Goal: Information Seeking & Learning: Learn about a topic

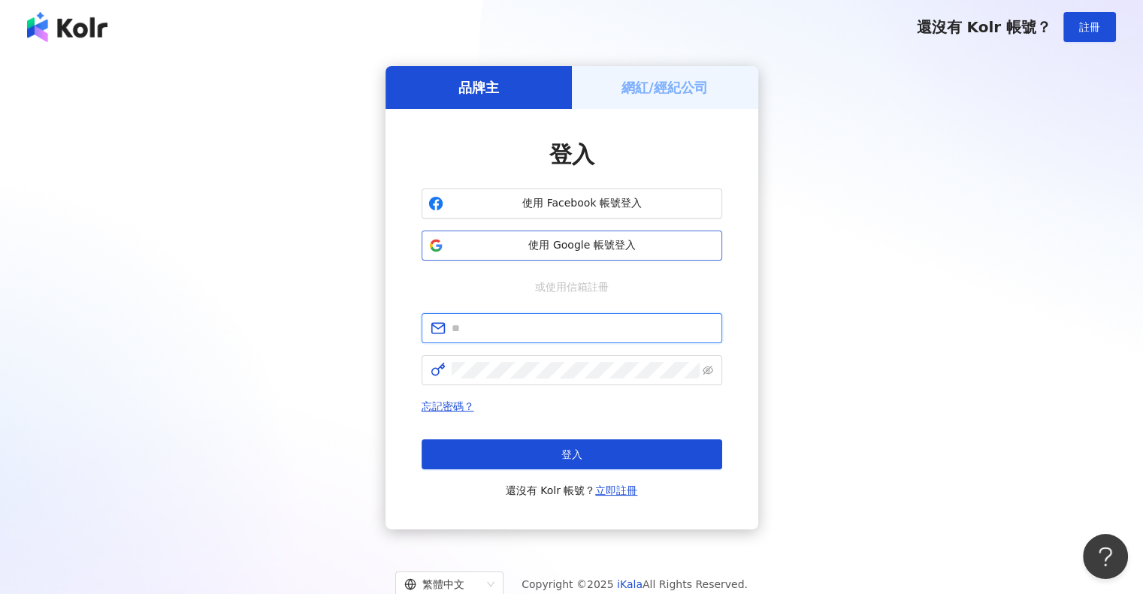
type input "**********"
click at [552, 256] on button "使用 Google 帳號登入" at bounding box center [572, 246] width 301 height 30
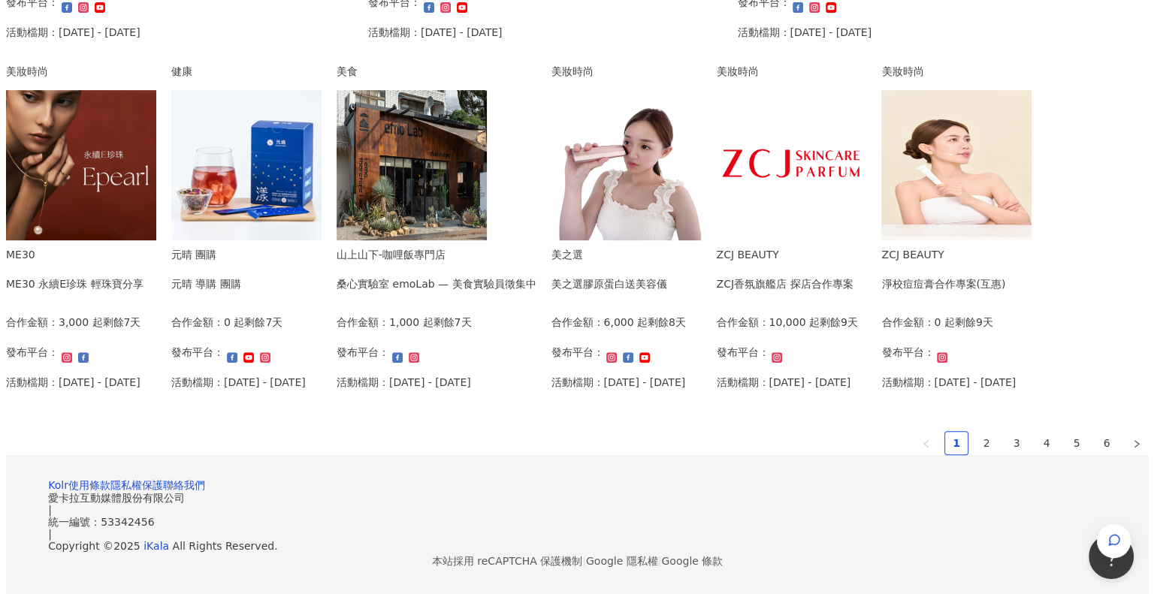
scroll to position [601, 0]
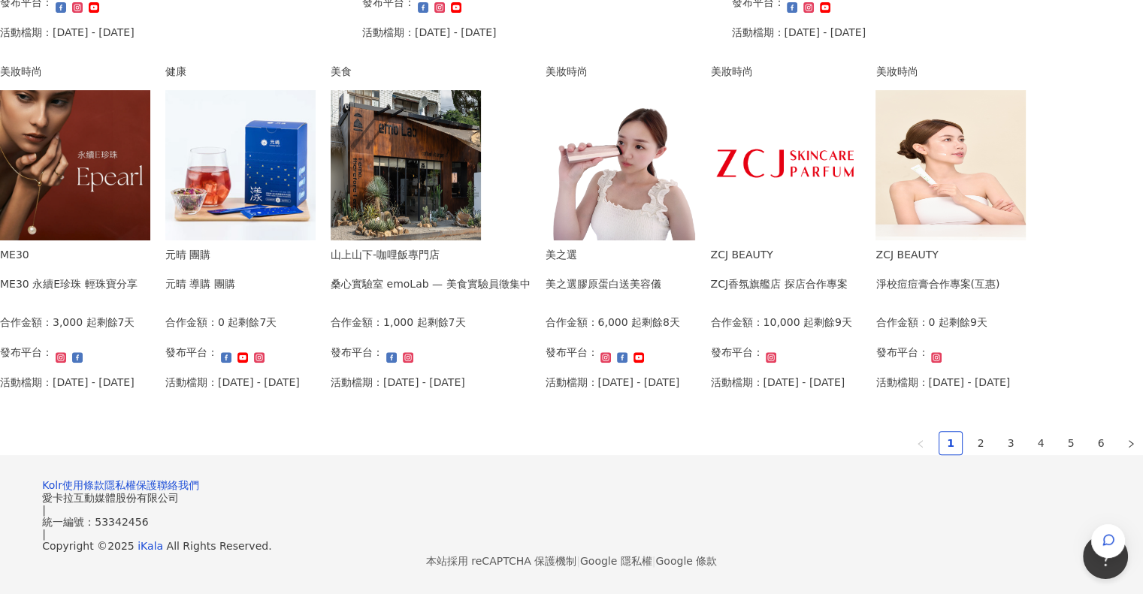
click at [530, 276] on div "桑心實驗室 emoLab — 美食實驗員徵集中" at bounding box center [430, 284] width 199 height 17
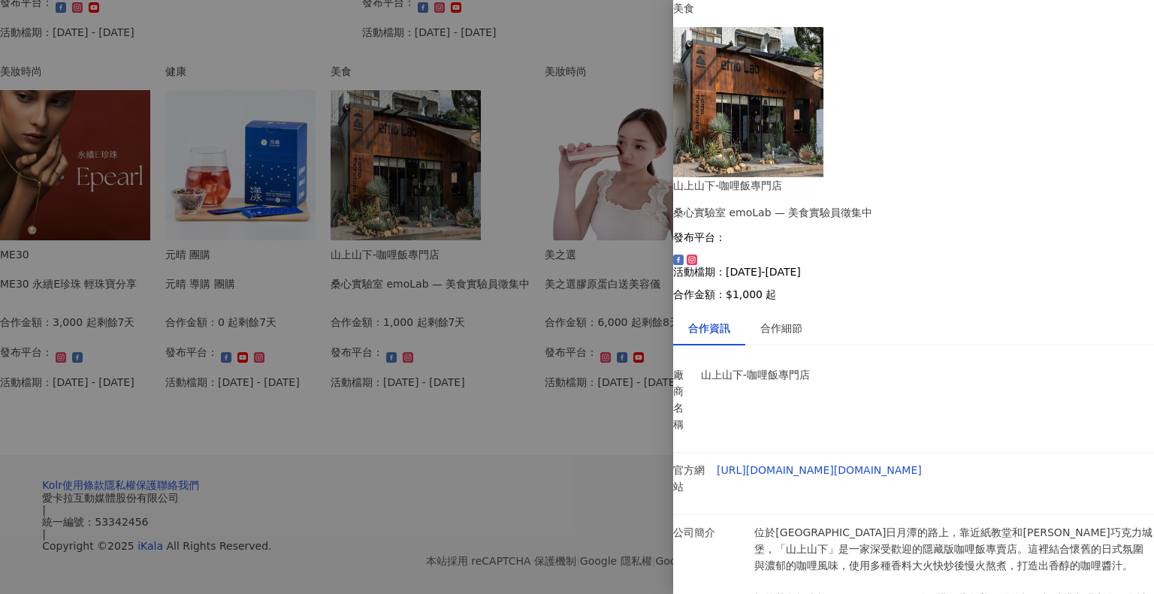
scroll to position [38, 0]
click at [843, 464] on link "[URL][DOMAIN_NAME][DOMAIN_NAME]" at bounding box center [819, 470] width 205 height 12
click at [611, 256] on div at bounding box center [577, 297] width 1154 height 594
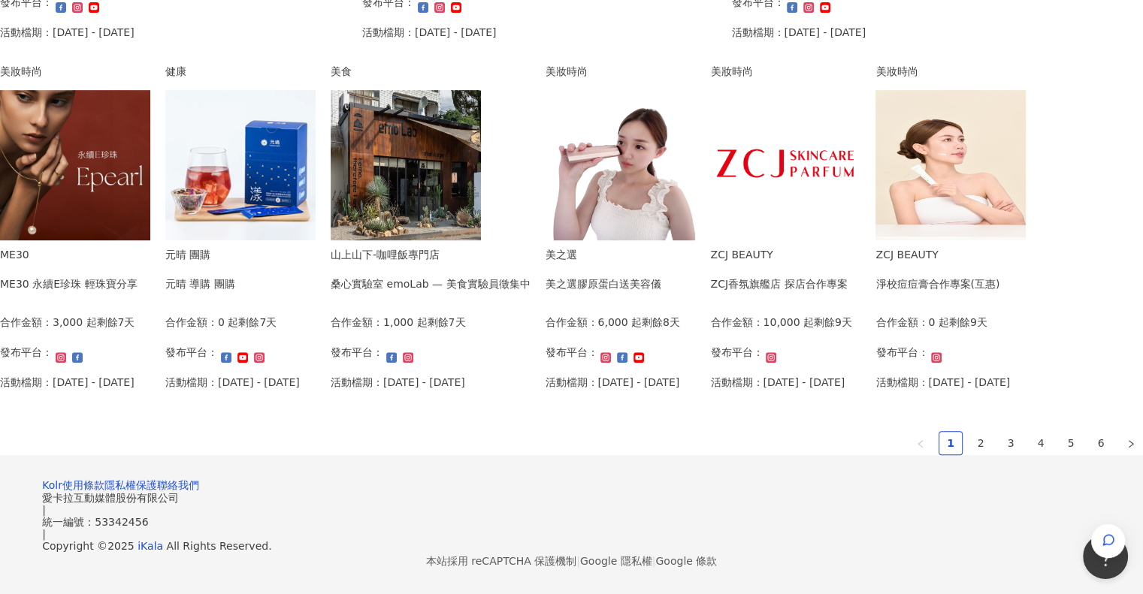
scroll to position [827, 0]
click at [545, 401] on div "美之選 美之選膠原蛋白送美容儀 合作金額： 6,000 起 剩餘8天 發布平台： 活動檔期：[DATE] - [DATE]" at bounding box center [612, 324] width 135 height 155
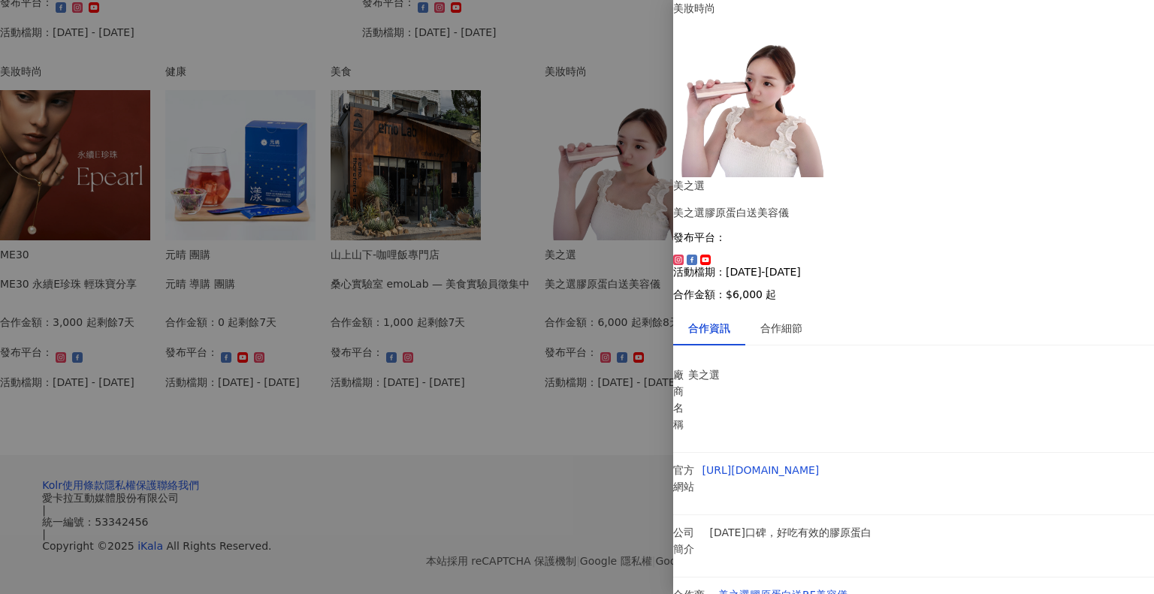
click at [625, 524] on div at bounding box center [577, 297] width 1154 height 594
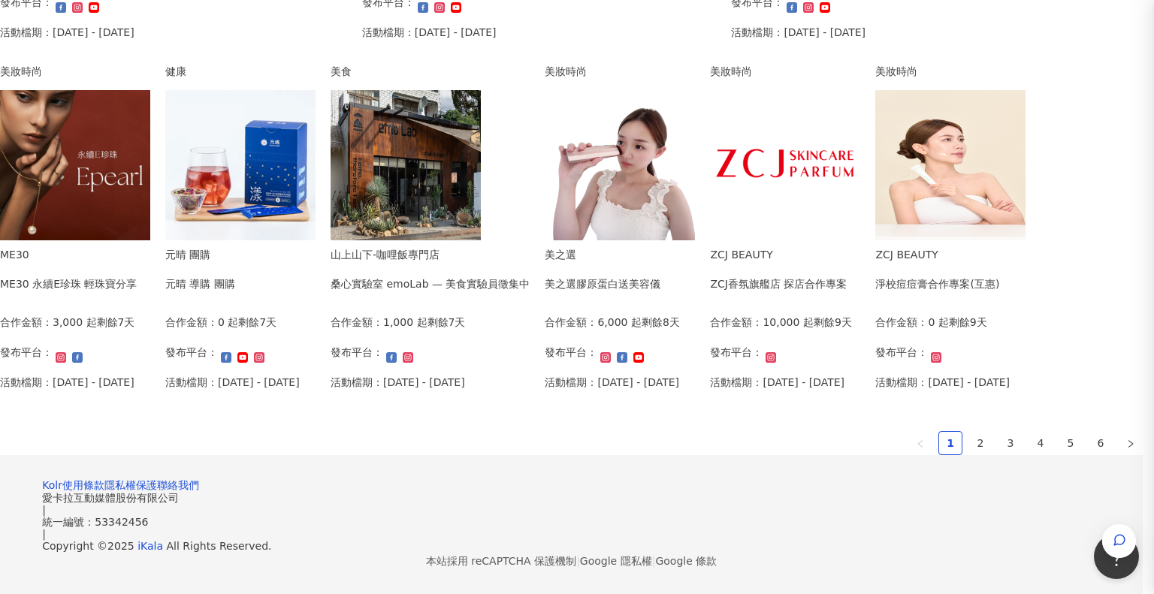
click at [625, 524] on div at bounding box center [577, 297] width 1154 height 594
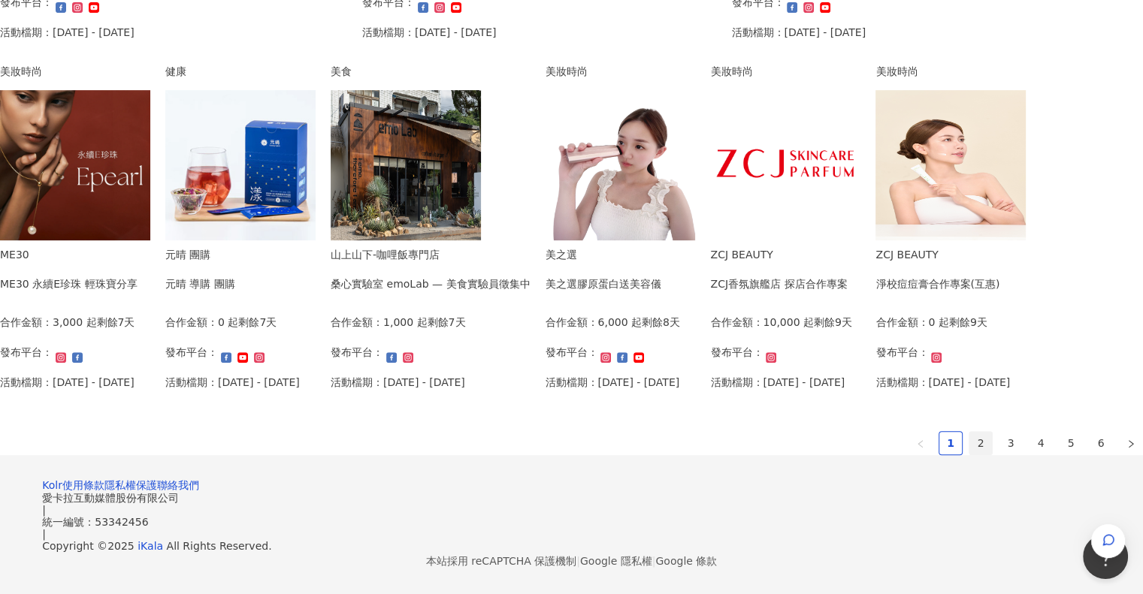
click at [970, 455] on link "2" at bounding box center [981, 443] width 23 height 23
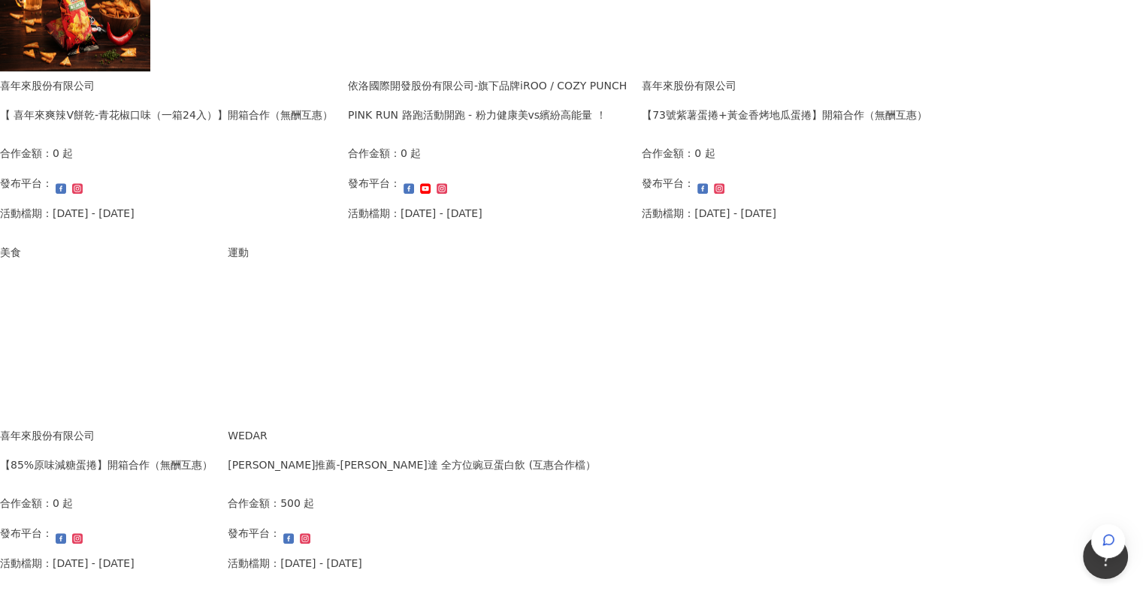
scroll to position [1019, 0]
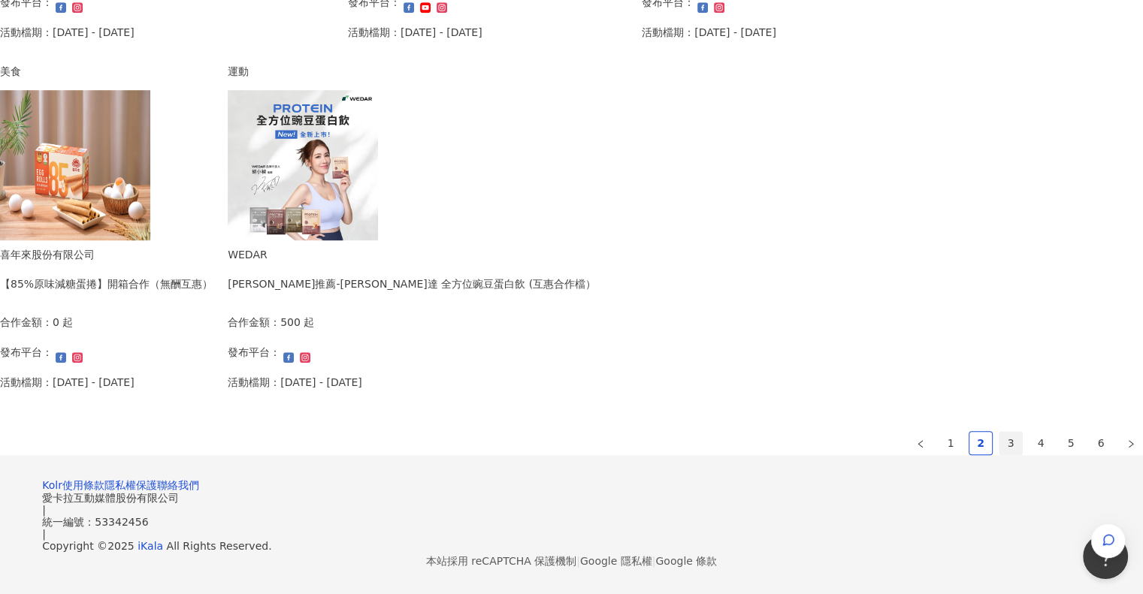
click at [1000, 432] on link "3" at bounding box center [1011, 443] width 23 height 23
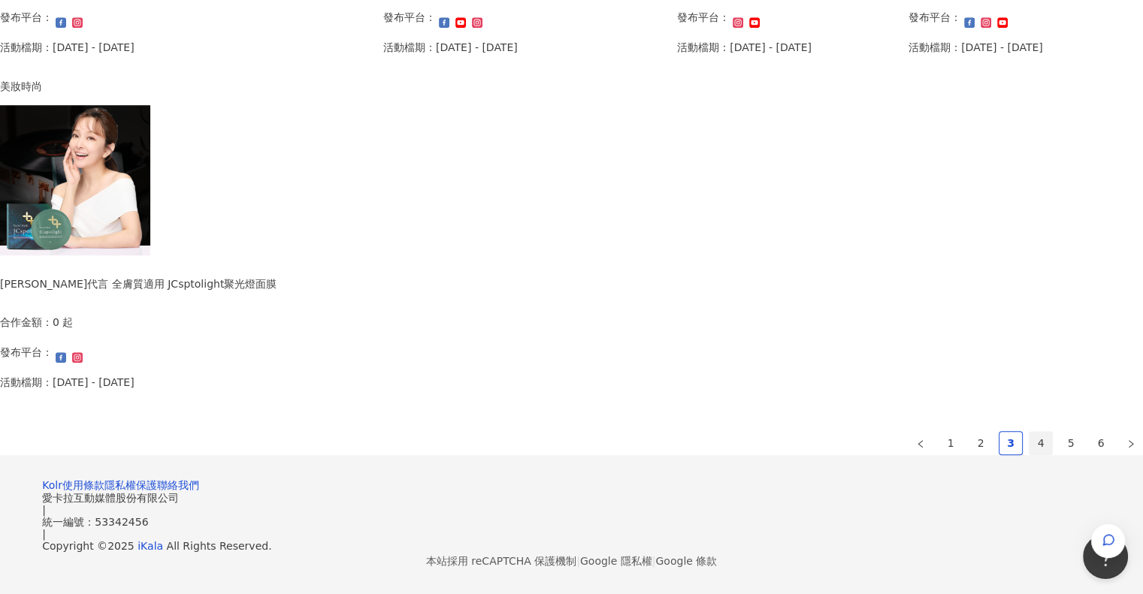
click at [1030, 432] on link "4" at bounding box center [1041, 443] width 23 height 23
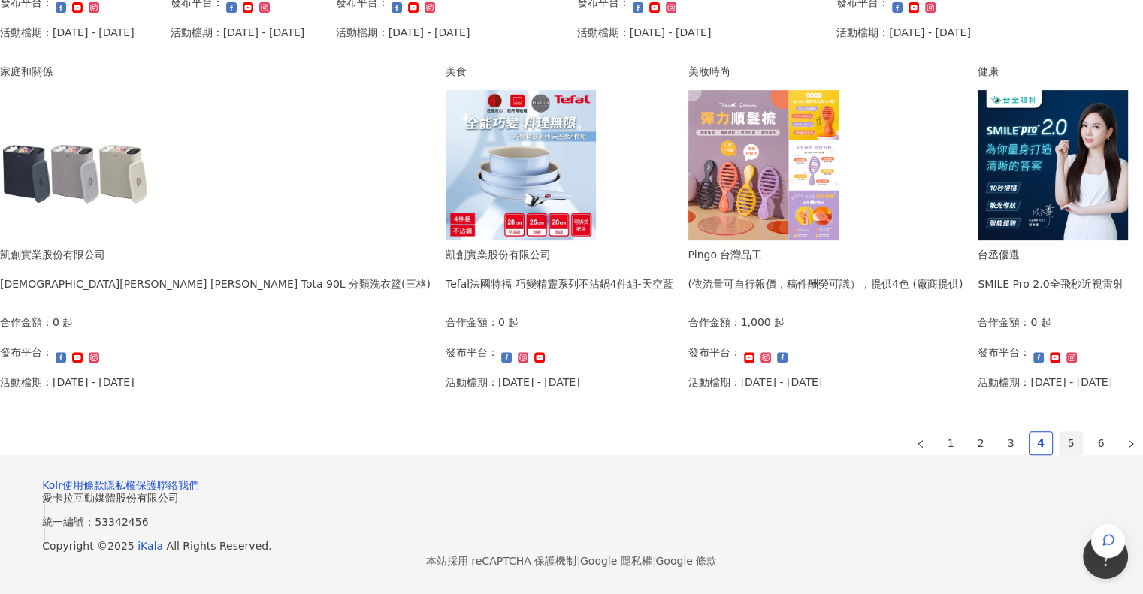
click at [1060, 432] on link "5" at bounding box center [1071, 443] width 23 height 23
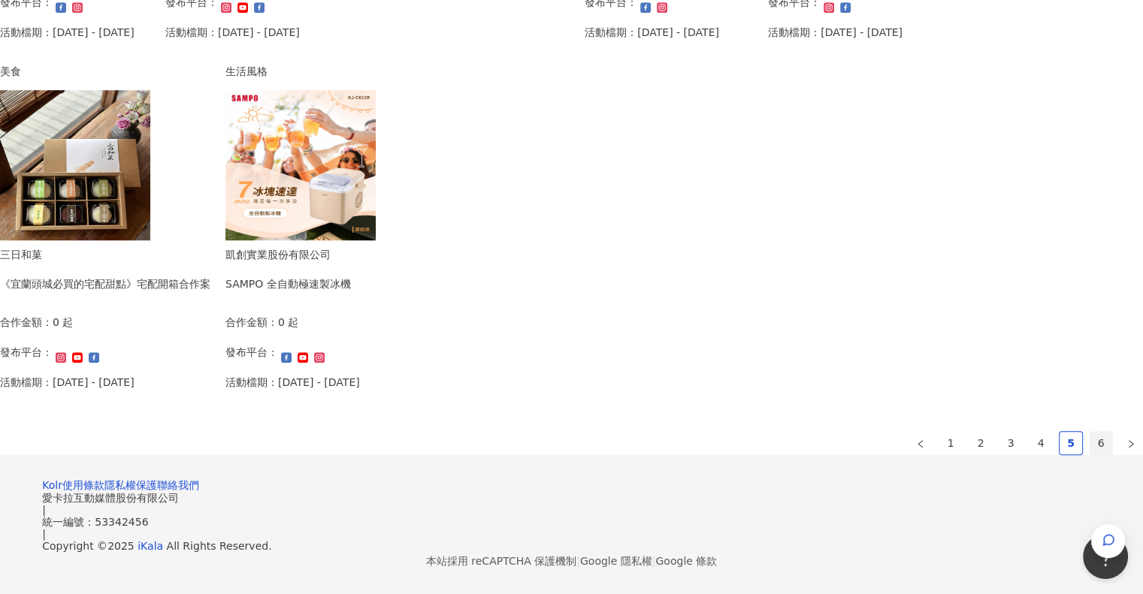
click at [1090, 432] on link "6" at bounding box center [1101, 443] width 23 height 23
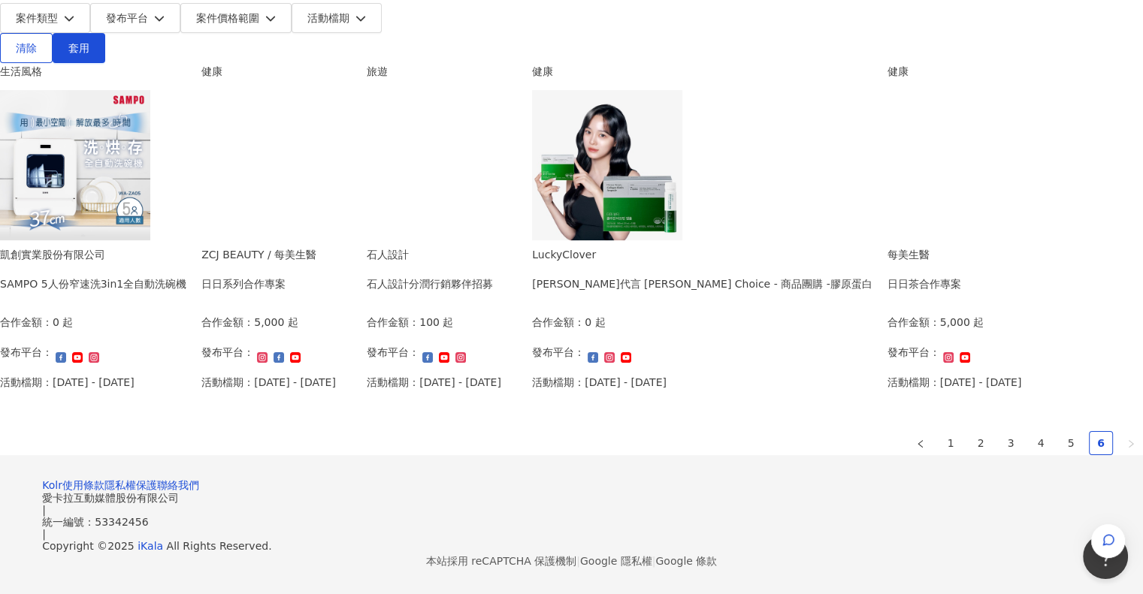
scroll to position [643, 0]
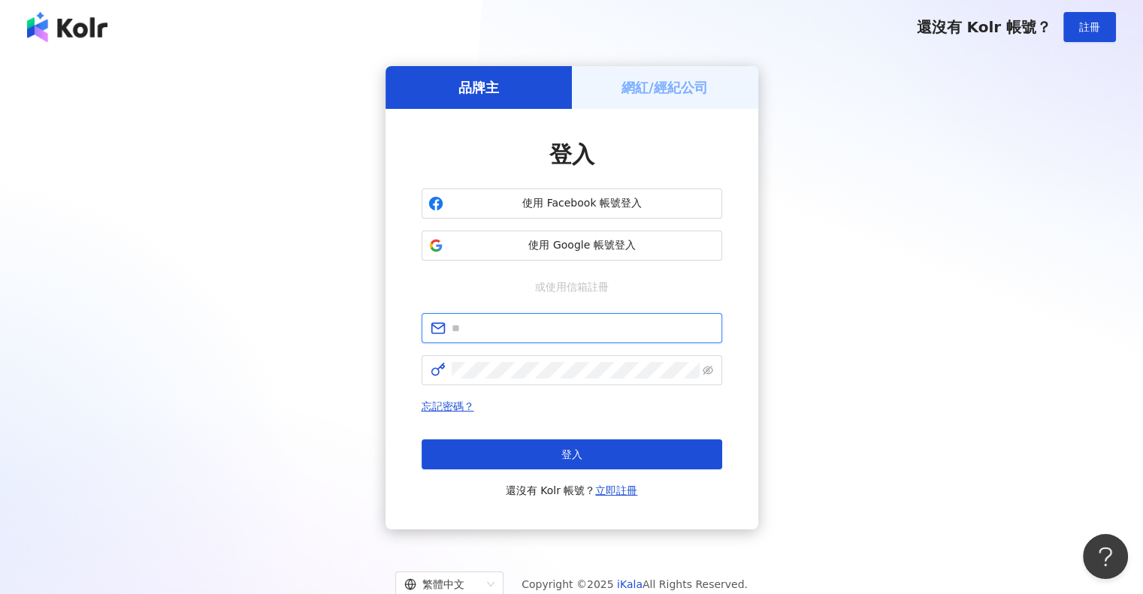
type input "**********"
